Goal: Information Seeking & Learning: Learn about a topic

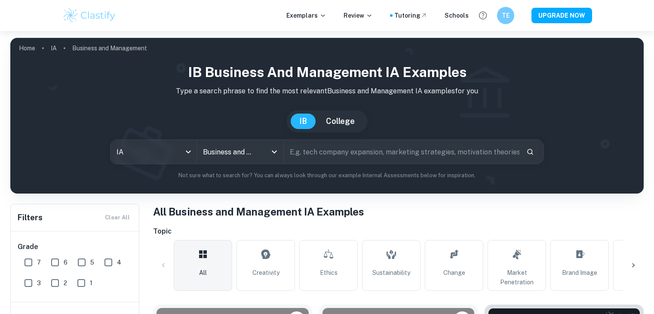
scroll to position [72, 0]
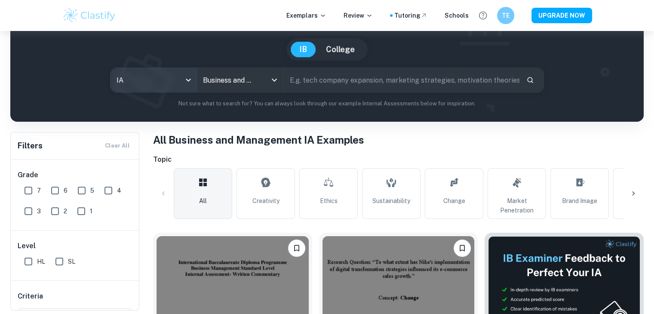
click at [156, 83] on body "We value your privacy We use cookies to enhance your browsing experience, serve…" at bounding box center [327, 116] width 654 height 314
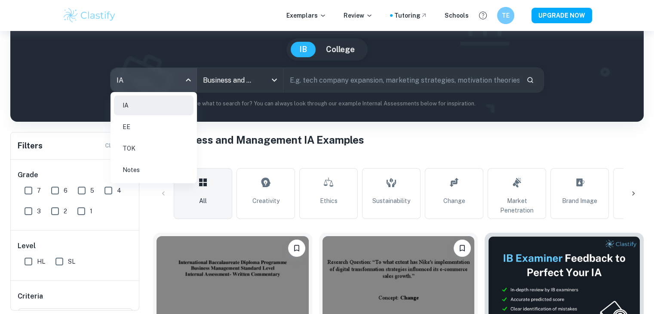
click at [165, 122] on li "EE" at bounding box center [154, 127] width 80 height 20
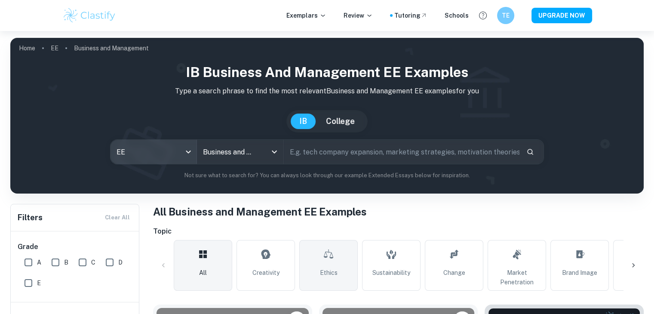
scroll to position [215, 0]
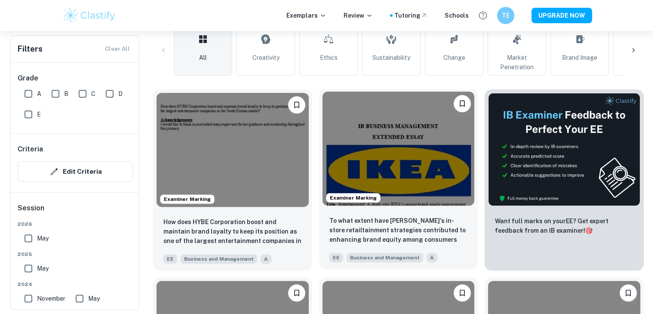
click at [427, 141] on img at bounding box center [398, 149] width 152 height 114
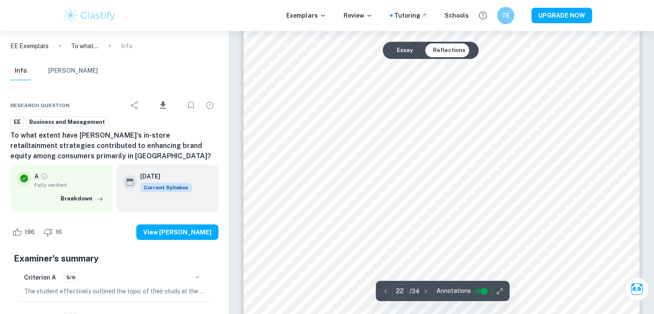
scroll to position [12679, 0]
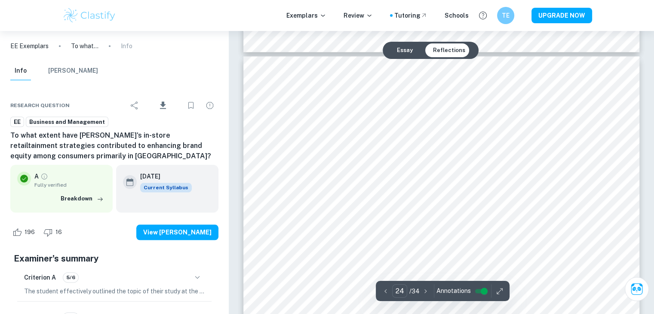
type input "25"
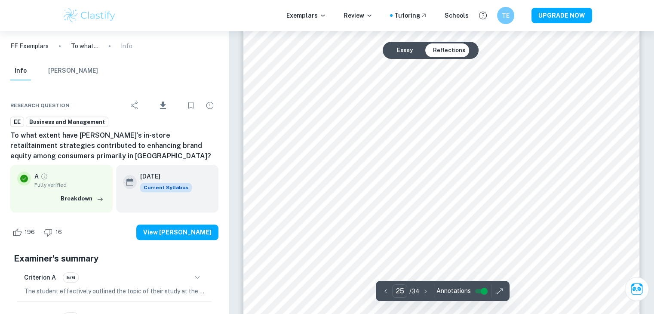
scroll to position [14040, 0]
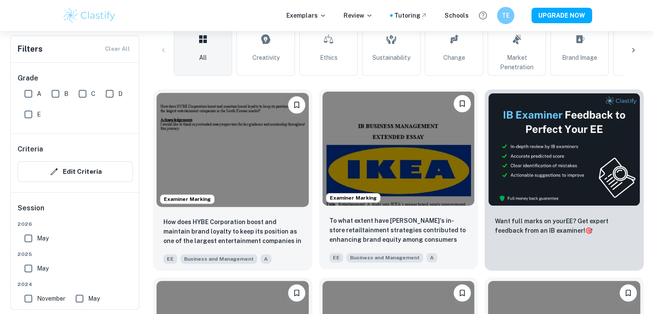
scroll to position [502, 0]
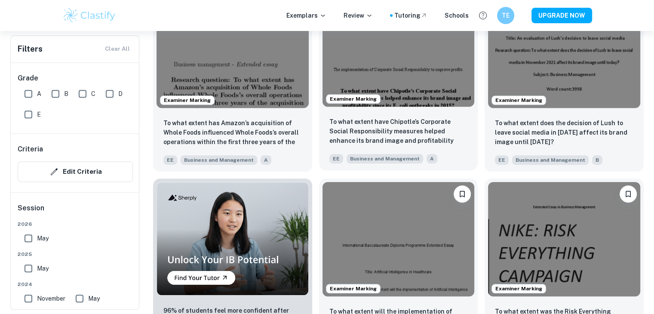
click at [390, 69] on img at bounding box center [398, 50] width 152 height 114
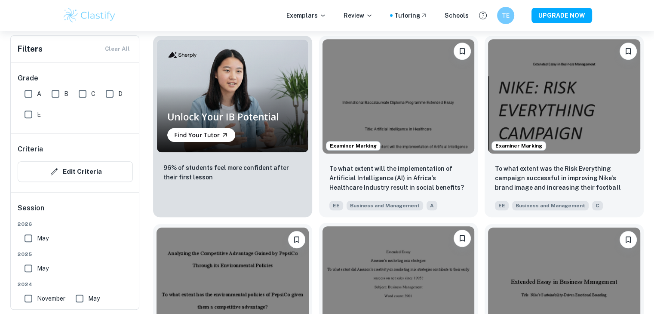
scroll to position [860, 0]
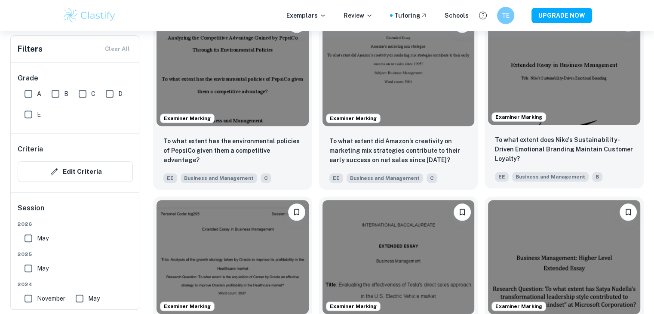
click at [511, 82] on img at bounding box center [564, 68] width 152 height 114
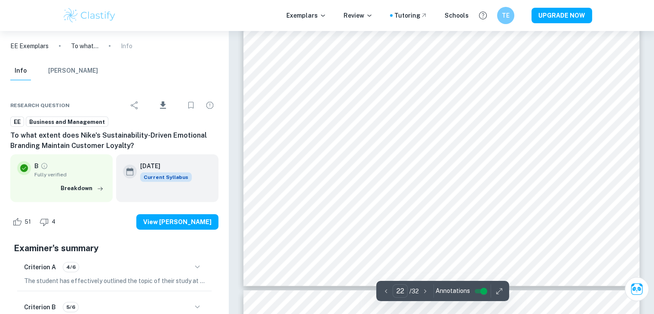
scroll to position [12679, 0]
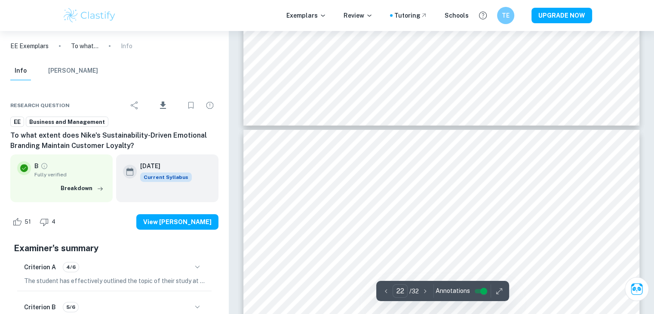
type input "23"
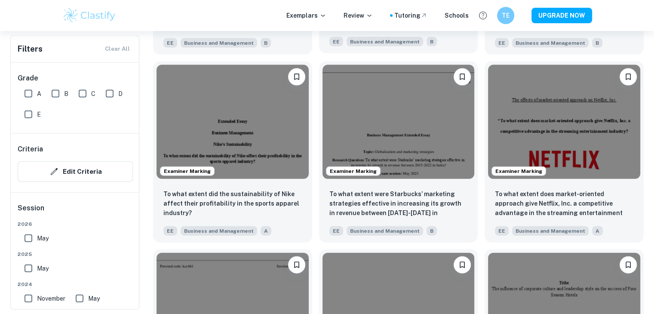
scroll to position [1863, 0]
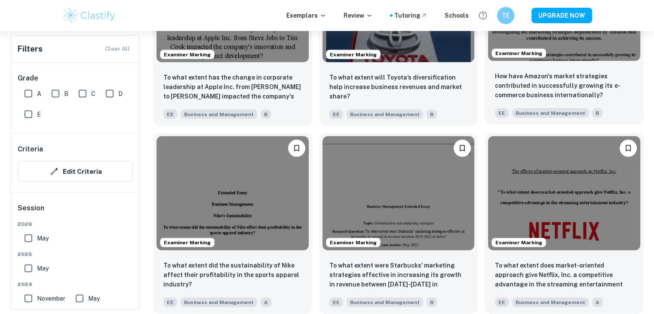
click at [550, 38] on img at bounding box center [564, 4] width 152 height 114
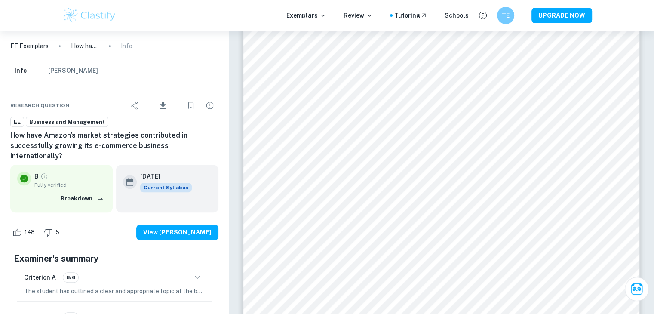
scroll to position [764, 0]
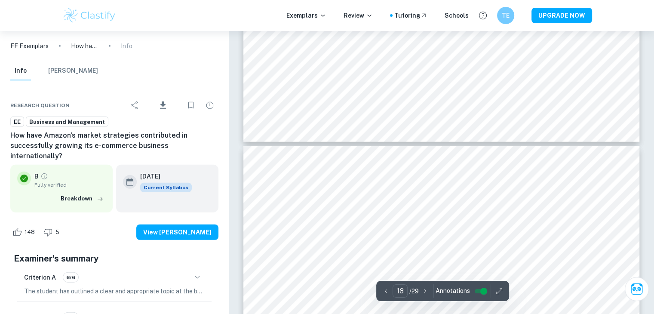
type input "17"
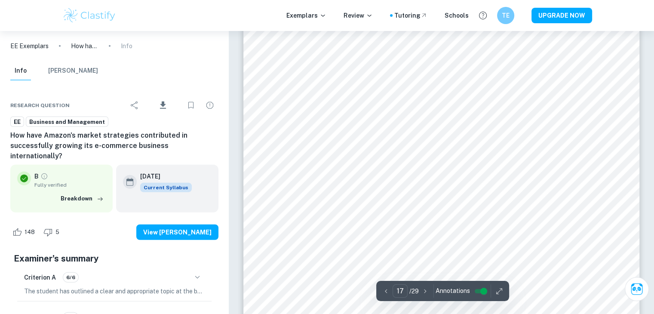
scroll to position [8772, 0]
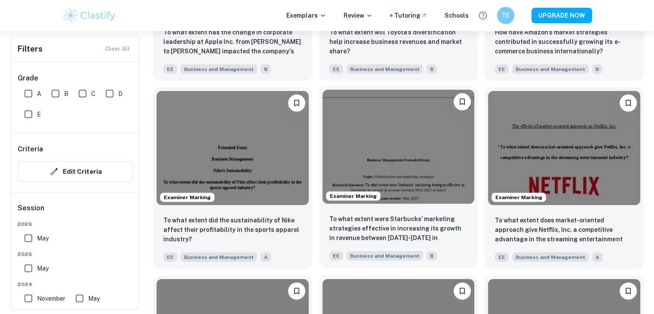
scroll to position [1935, 0]
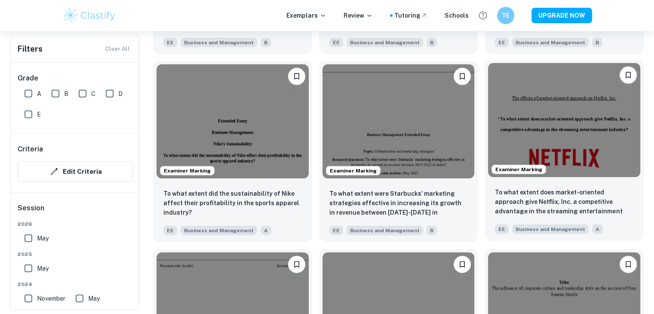
click at [545, 92] on img at bounding box center [564, 120] width 152 height 114
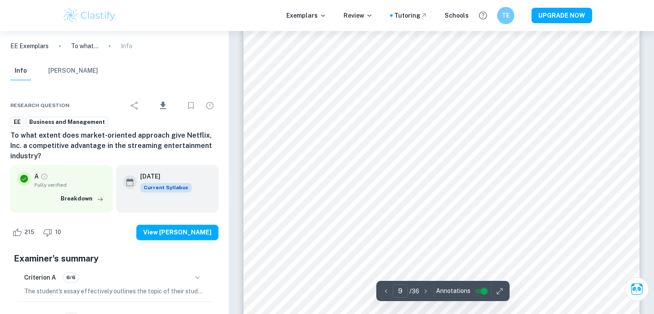
scroll to position [4441, 0]
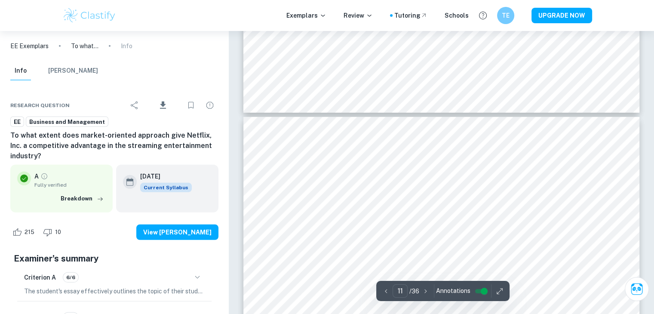
type input "12"
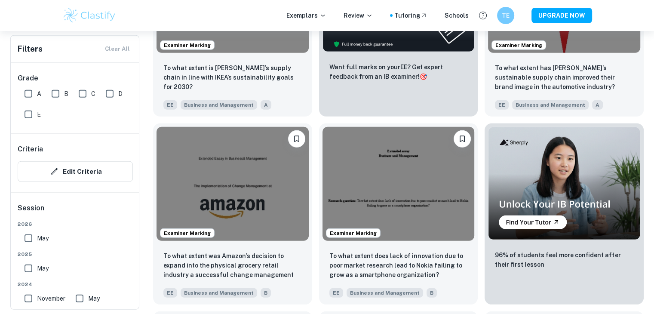
scroll to position [2866, 0]
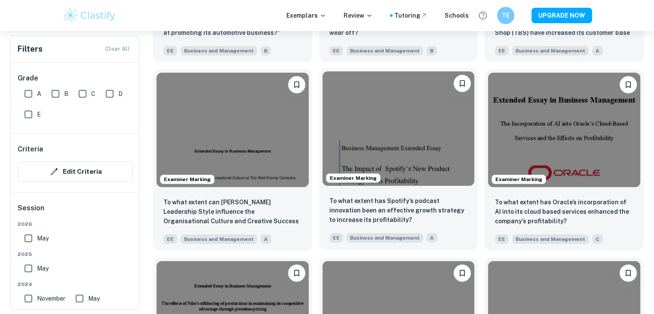
click at [379, 110] on img at bounding box center [398, 128] width 152 height 114
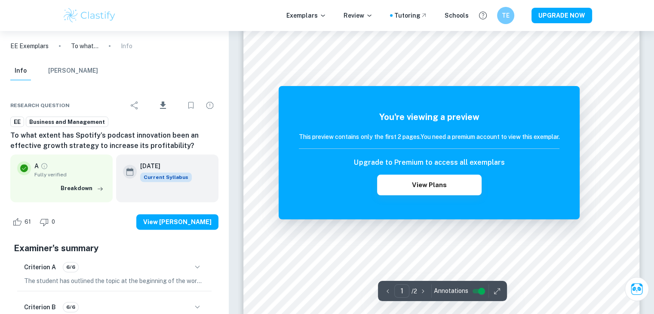
scroll to position [501, 0]
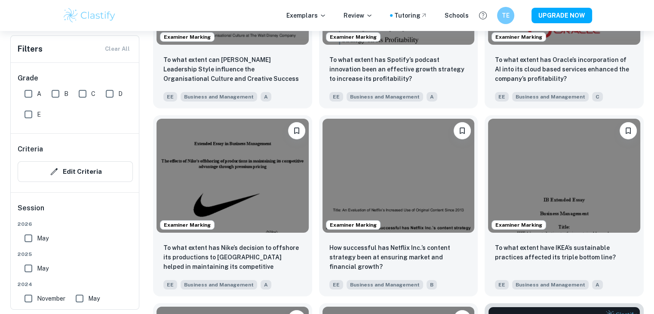
scroll to position [3010, 0]
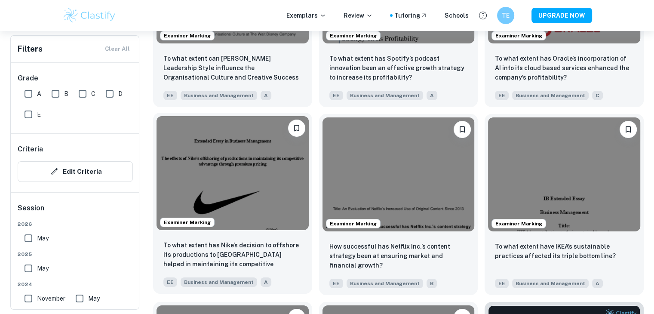
click at [230, 150] on img at bounding box center [232, 173] width 152 height 114
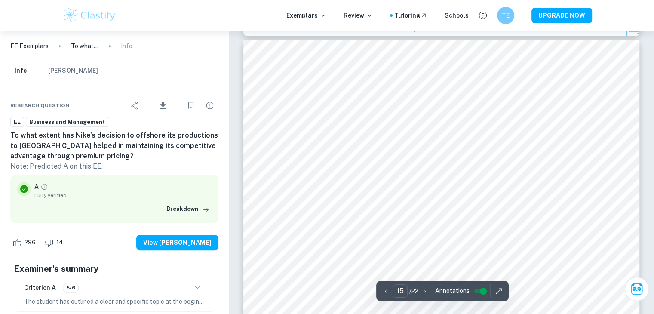
scroll to position [7498, 0]
type input "12"
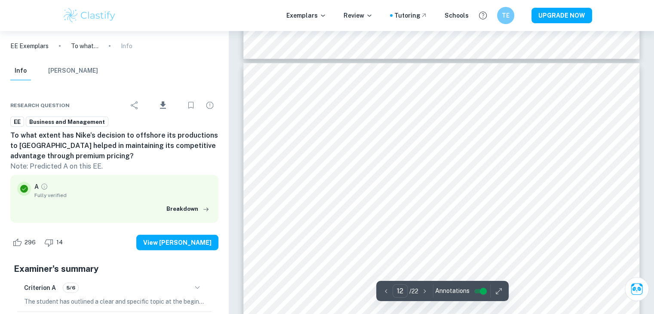
scroll to position [5921, 0]
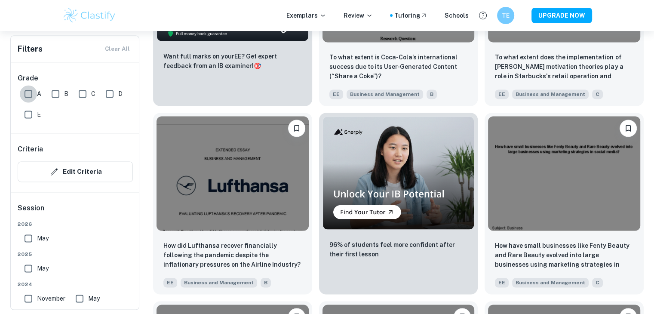
drag, startPoint x: 24, startPoint y: 92, endPoint x: 65, endPoint y: 140, distance: 63.4
click at [24, 91] on input "A" at bounding box center [28, 93] width 17 height 17
checkbox input "true"
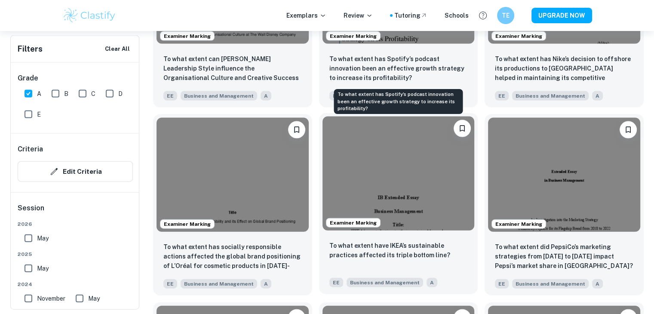
scroll to position [1941, 0]
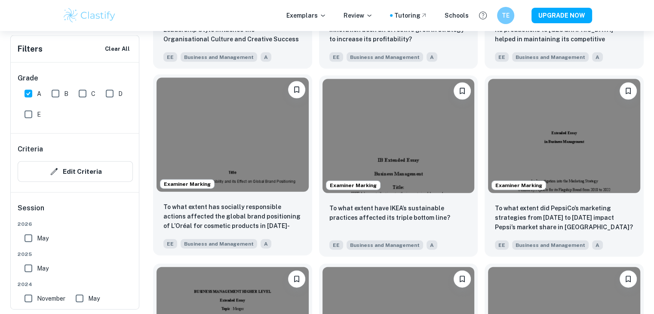
click at [275, 124] on img at bounding box center [232, 135] width 152 height 114
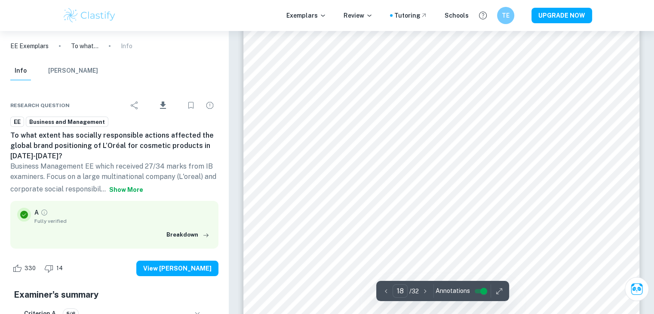
scroll to position [9814, 0]
type input "19"
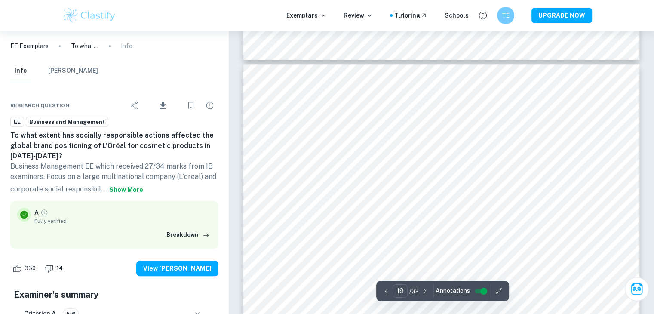
scroll to position [10817, 0]
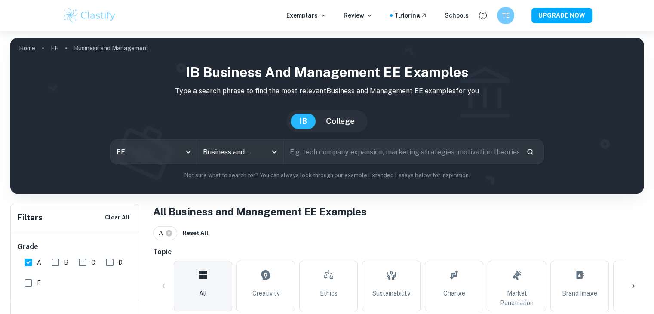
click at [374, 154] on input "text" at bounding box center [402, 152] width 236 height 24
type input "promotion"
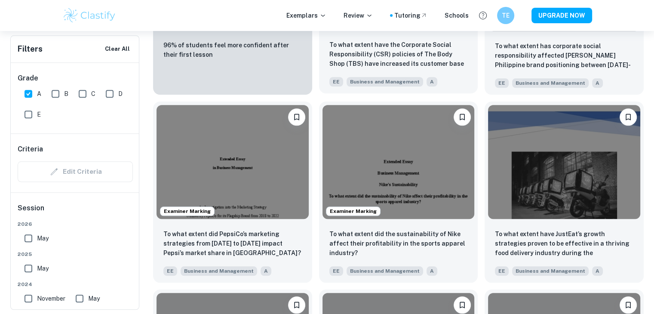
scroll to position [788, 0]
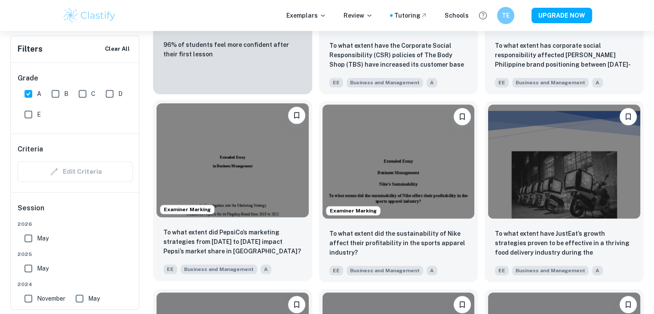
click at [270, 182] on img at bounding box center [232, 160] width 152 height 114
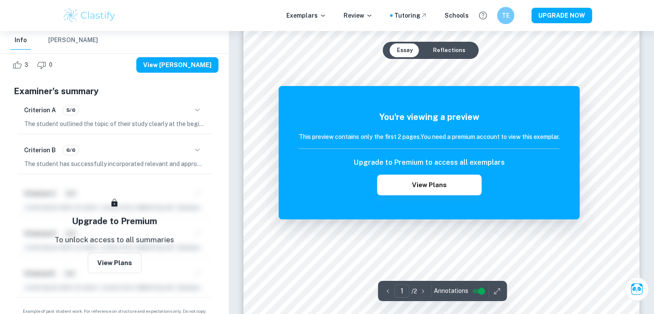
scroll to position [645, 0]
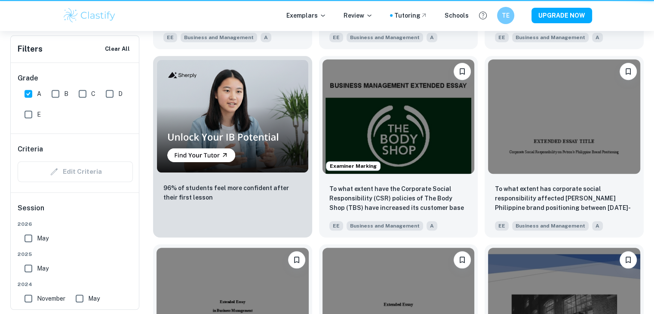
scroll to position [788, 0]
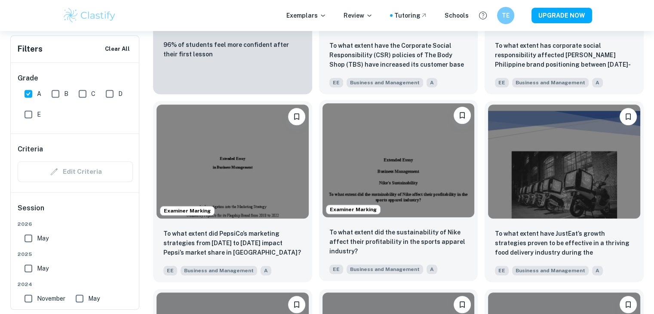
click at [380, 132] on img at bounding box center [398, 160] width 152 height 114
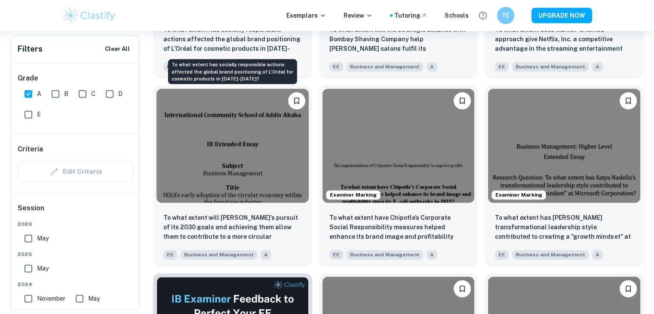
scroll to position [1218, 0]
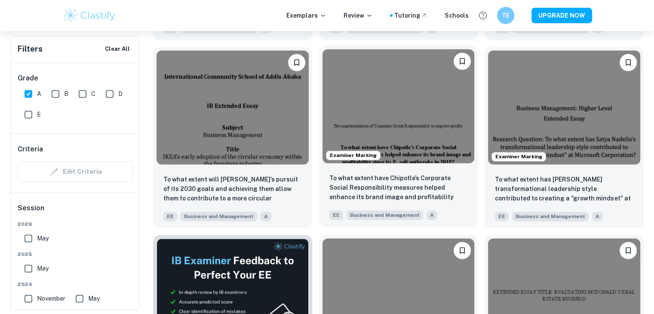
click at [399, 88] on img at bounding box center [398, 106] width 152 height 114
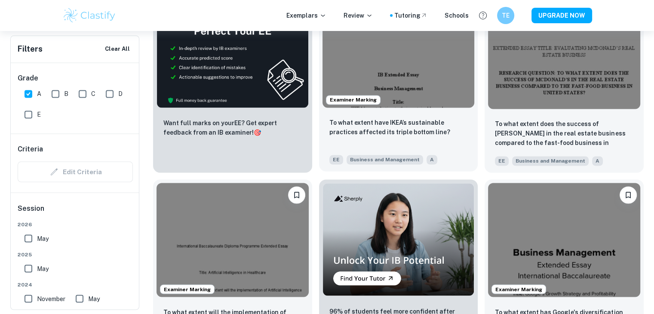
scroll to position [1361, 0]
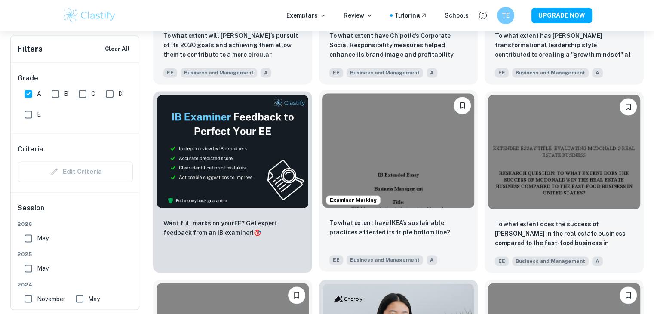
click at [393, 114] on img at bounding box center [398, 150] width 152 height 114
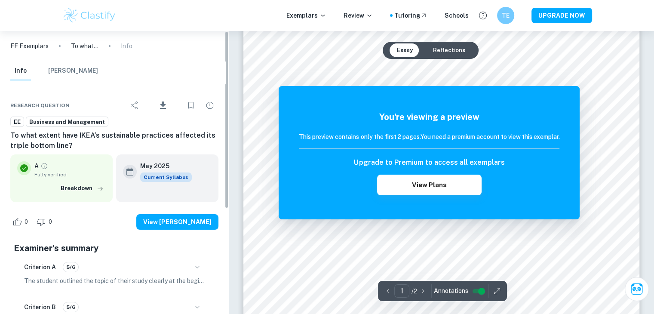
scroll to position [71, 0]
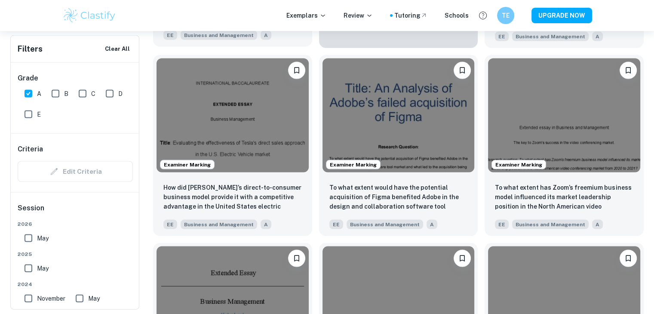
scroll to position [1791, 0]
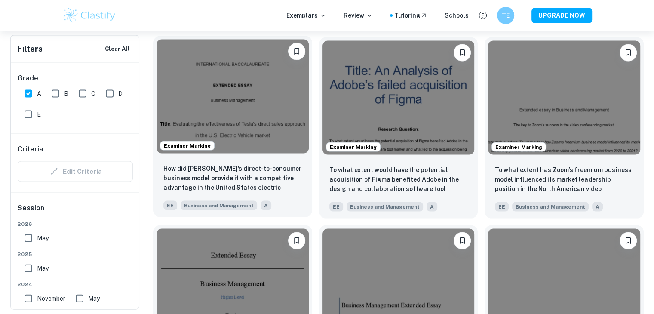
click at [236, 91] on img at bounding box center [232, 97] width 152 height 114
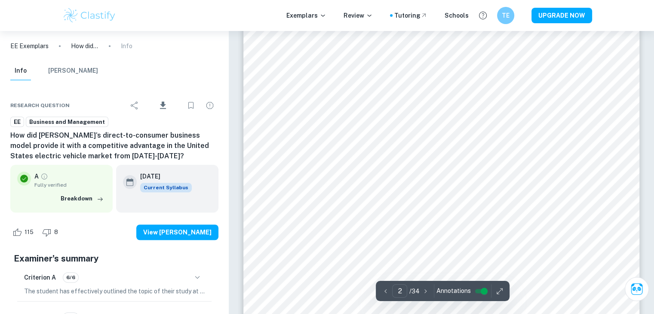
scroll to position [716, 0]
type input "19"
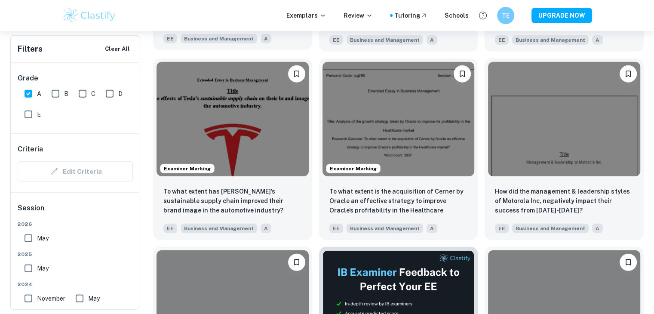
scroll to position [2149, 0]
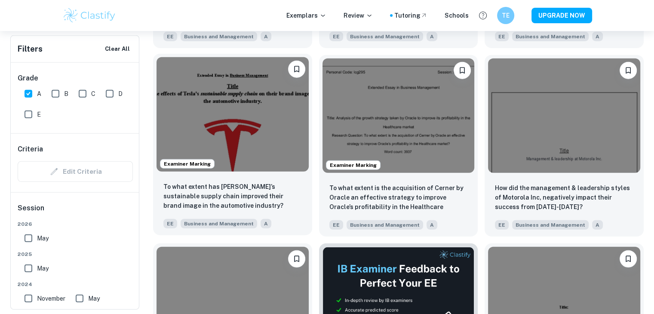
click at [258, 109] on img at bounding box center [232, 114] width 152 height 114
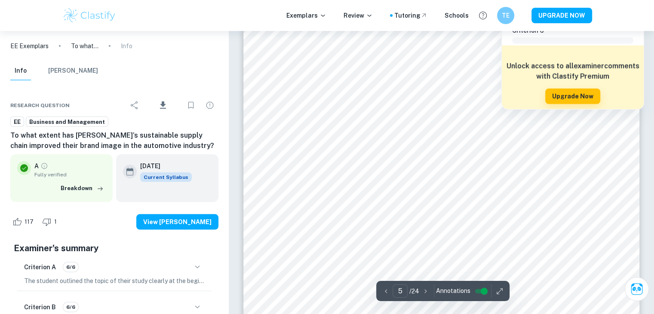
scroll to position [2364, 0]
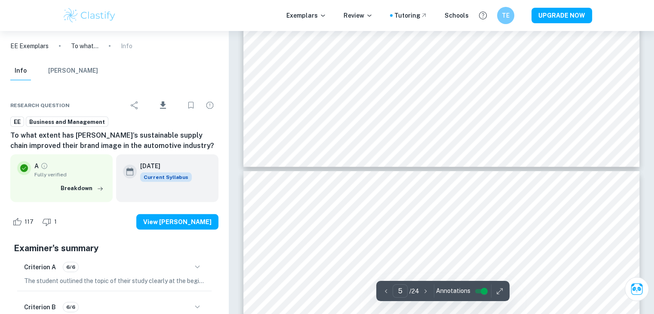
type input "6"
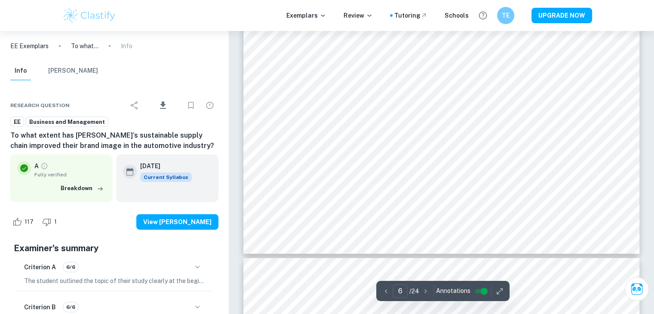
scroll to position [2722, 0]
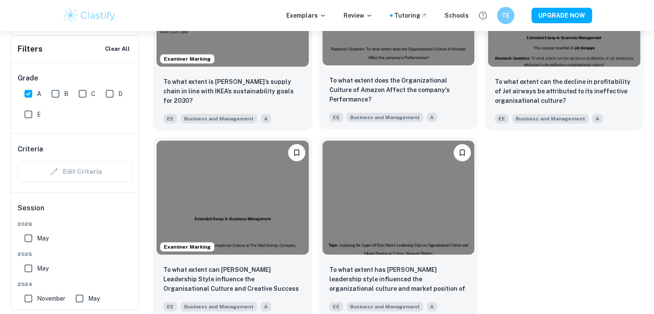
scroll to position [3015, 0]
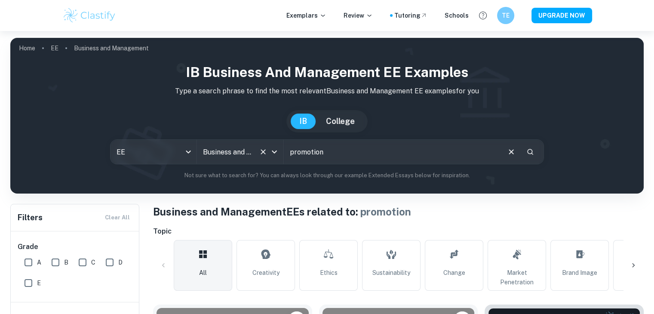
drag, startPoint x: 363, startPoint y: 152, endPoint x: 251, endPoint y: 143, distance: 111.7
click at [254, 145] on div "EE ee All Subjects Business and Management All Subjects promotion ​" at bounding box center [327, 151] width 434 height 25
click at [594, 267] on link "Brand Image" at bounding box center [579, 265] width 58 height 51
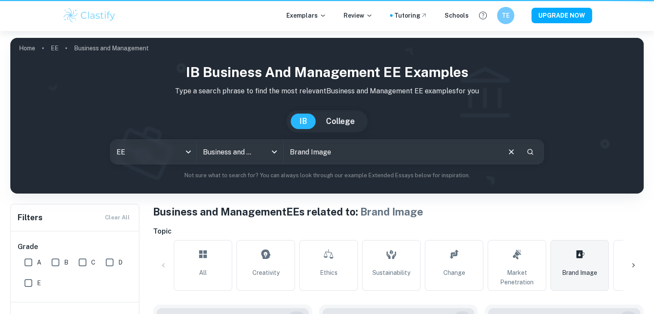
type input "Brand Image"
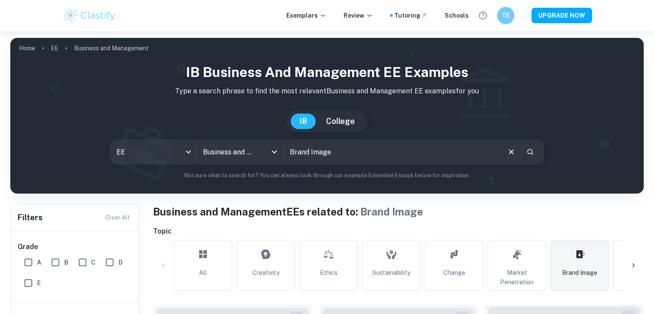
scroll to position [286, 0]
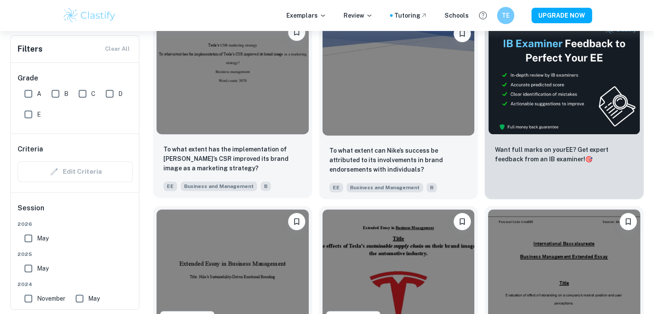
click at [280, 115] on img at bounding box center [232, 77] width 152 height 114
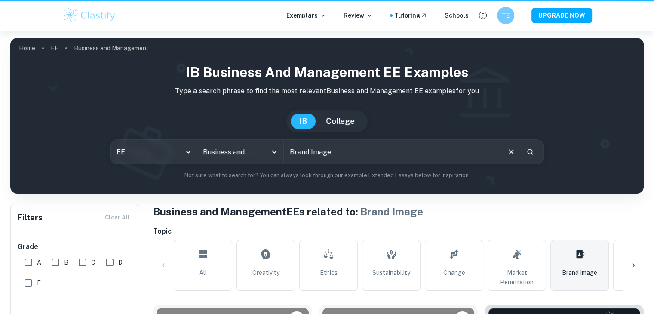
scroll to position [286, 0]
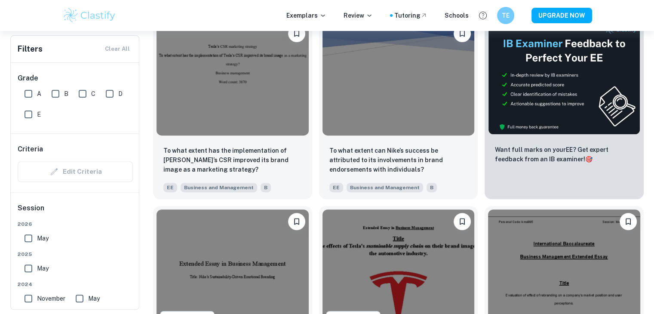
click at [343, 70] on img at bounding box center [398, 78] width 152 height 114
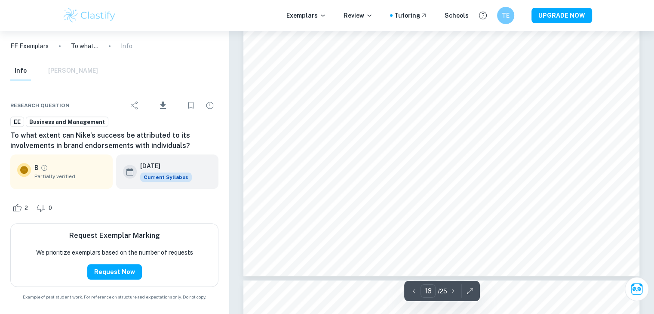
scroll to position [10458, 0]
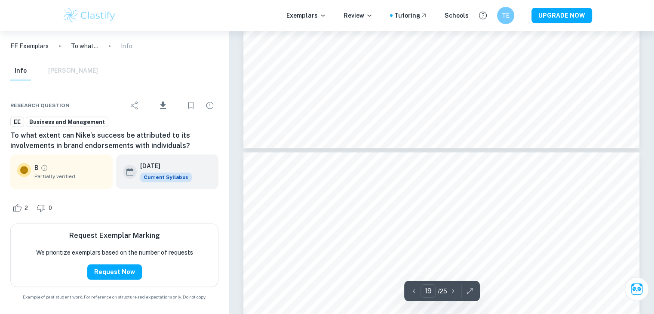
type input "20"
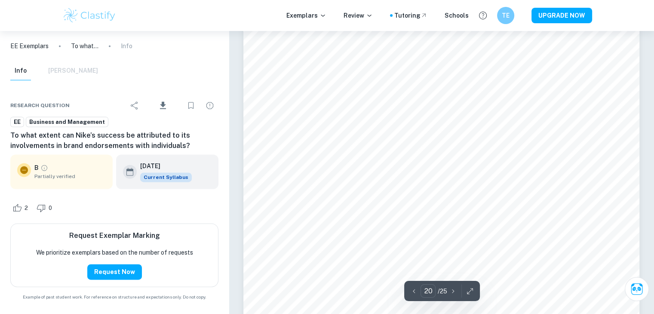
scroll to position [11032, 0]
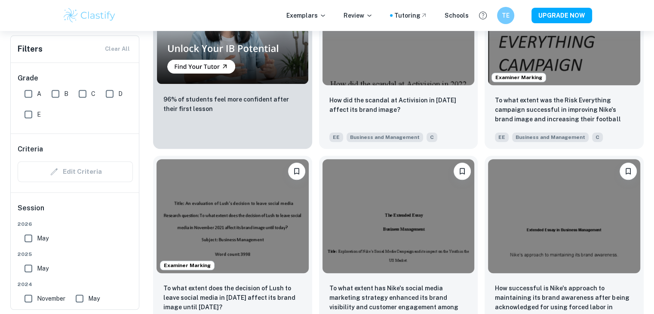
scroll to position [716, 0]
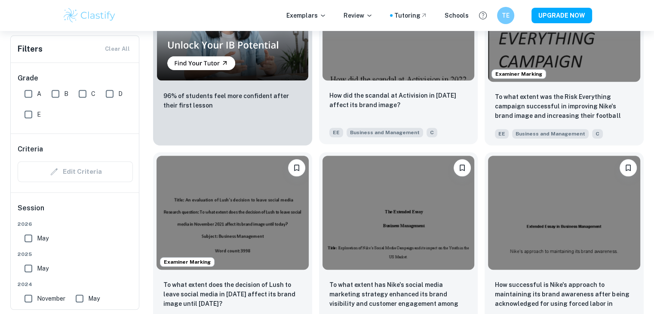
click at [407, 53] on img at bounding box center [398, 23] width 152 height 114
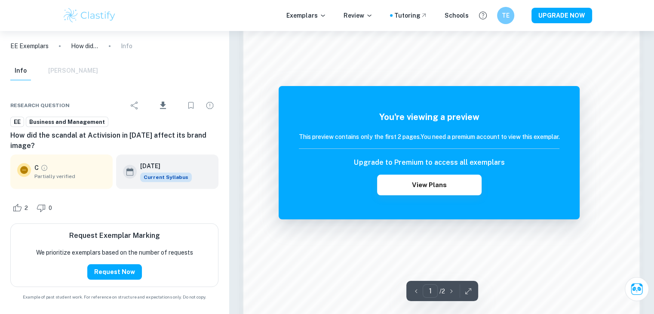
scroll to position [716, 0]
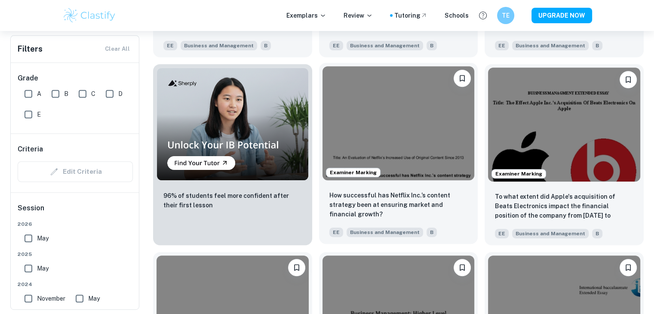
scroll to position [3480, 0]
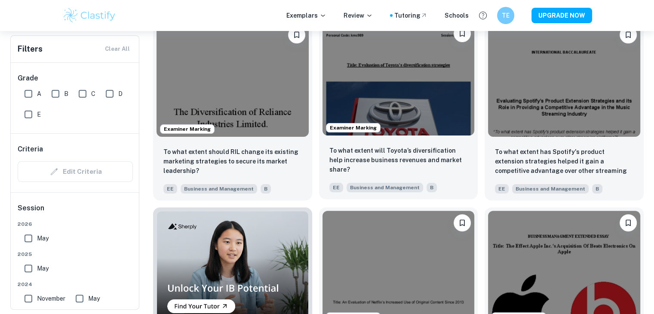
click at [371, 115] on img at bounding box center [398, 78] width 152 height 114
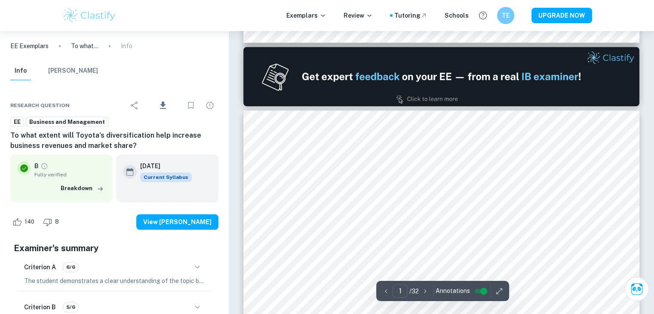
type input "2"
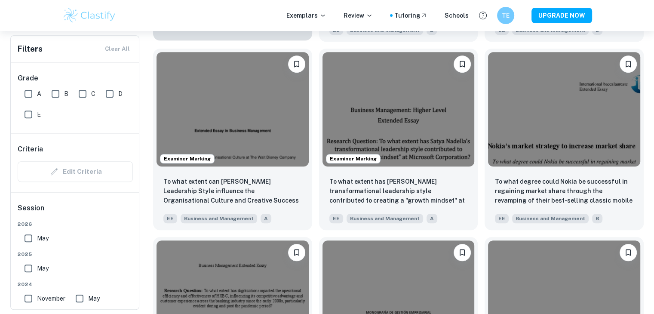
scroll to position [3838, 0]
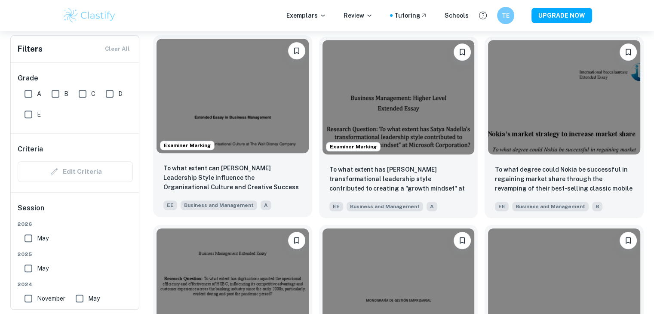
click at [283, 102] on img at bounding box center [232, 96] width 152 height 114
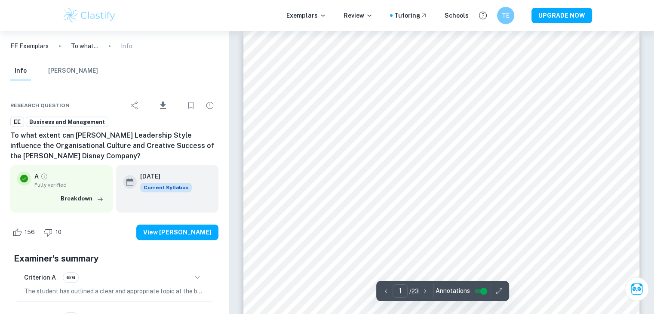
type input "2"
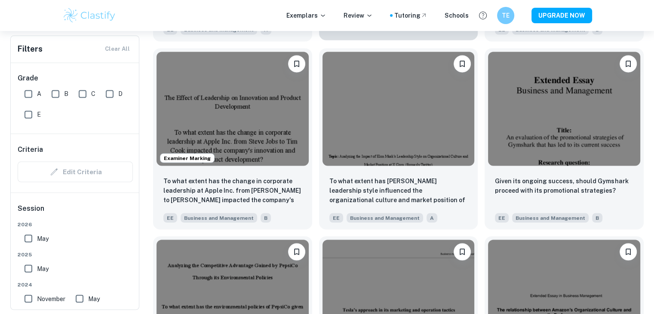
scroll to position [4770, 0]
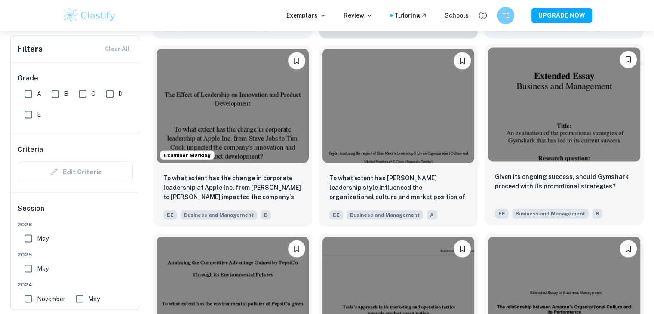
click at [528, 90] on img at bounding box center [564, 104] width 152 height 114
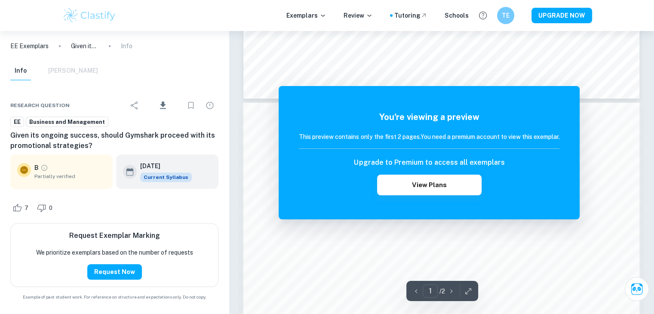
scroll to position [430, 0]
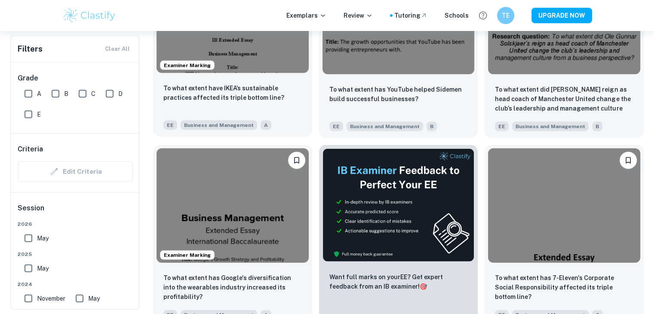
scroll to position [5271, 0]
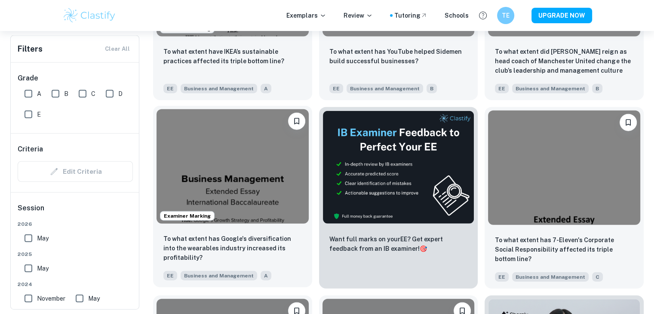
click at [248, 159] on img at bounding box center [232, 166] width 152 height 114
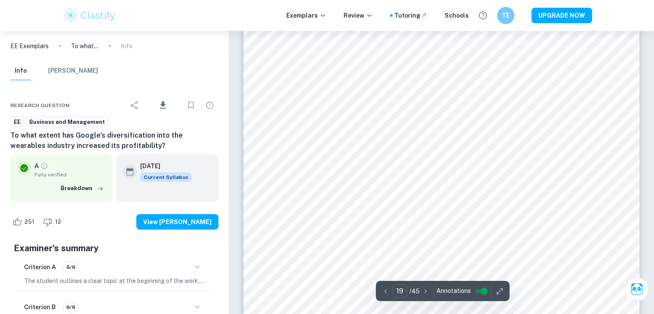
scroll to position [9528, 0]
type input "20"
